Goal: Use online tool/utility: Utilize a website feature to perform a specific function

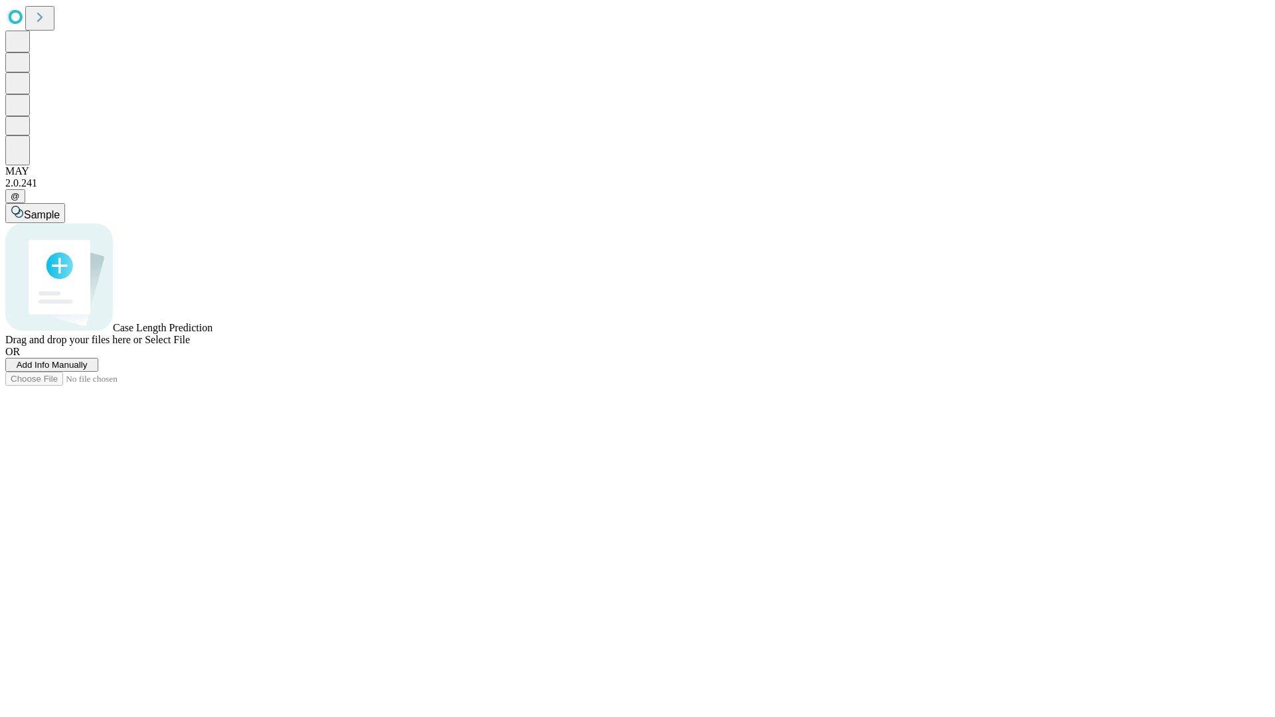
click at [190, 345] on span "Select File" at bounding box center [167, 339] width 45 height 11
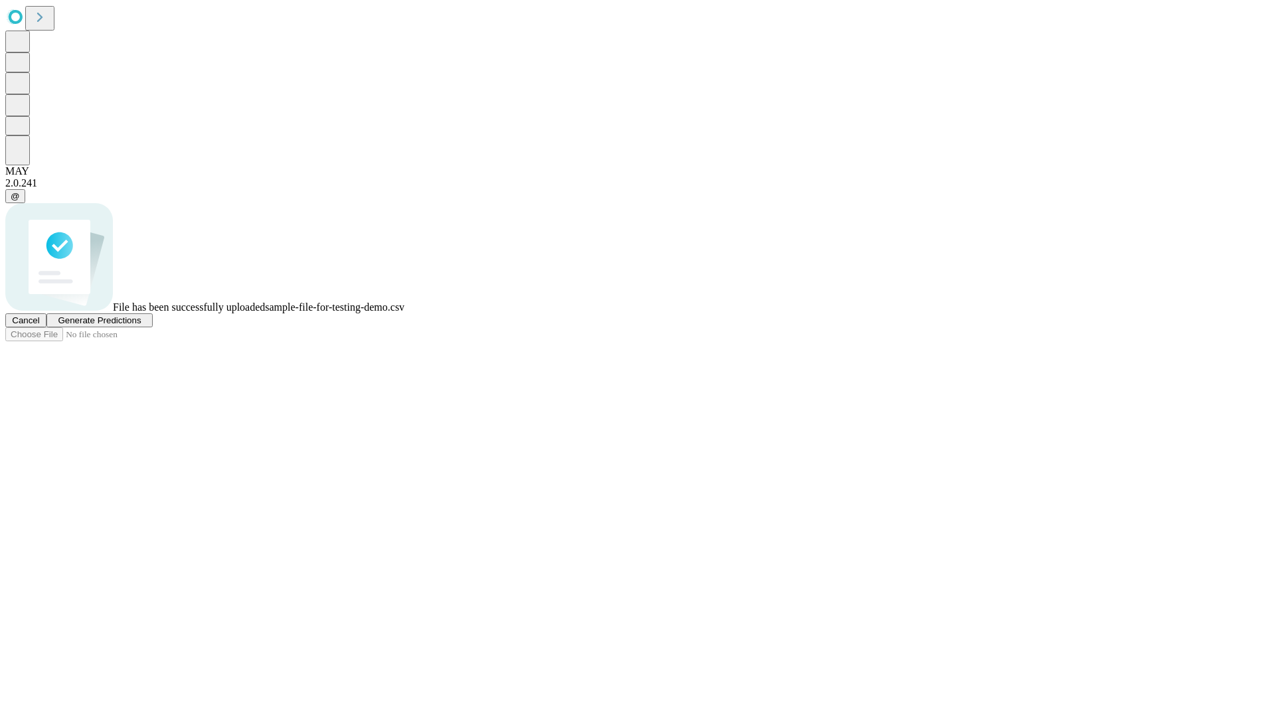
click at [141, 325] on span "Generate Predictions" at bounding box center [99, 320] width 83 height 10
